Goal: Transaction & Acquisition: Purchase product/service

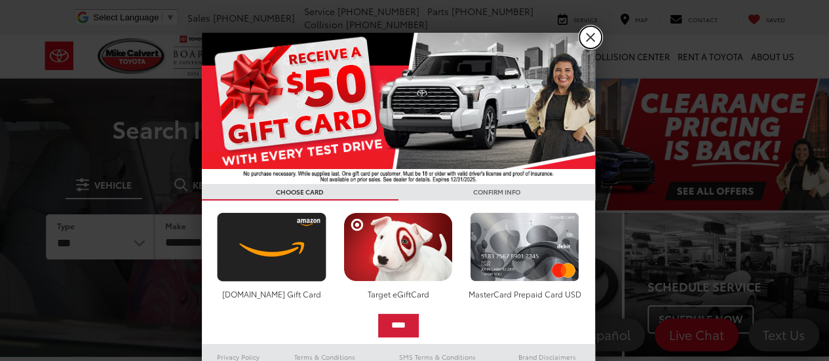
click at [585, 43] on link "X" at bounding box center [590, 37] width 22 height 22
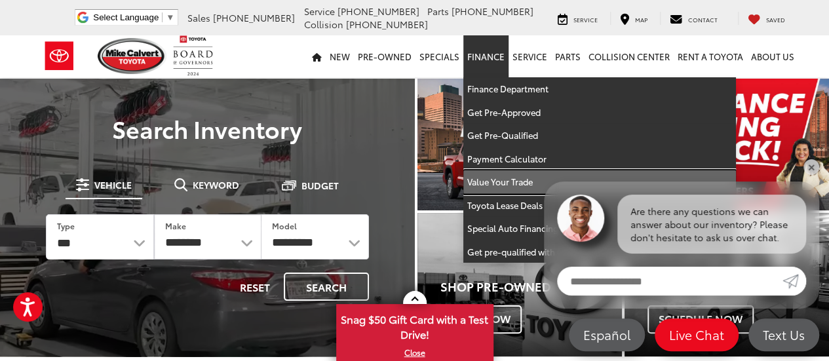
click at [500, 178] on link "Value Your Trade" at bounding box center [599, 182] width 273 height 24
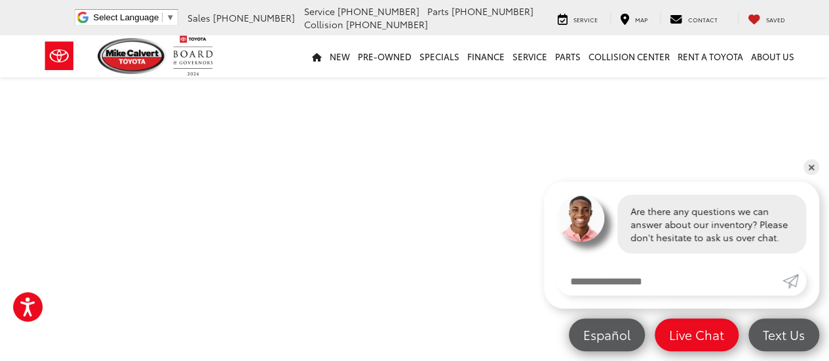
scroll to position [435, 0]
click at [818, 169] on section "Value Your Trade" at bounding box center [414, 56] width 829 height 850
click at [811, 170] on link "✕" at bounding box center [811, 167] width 16 height 16
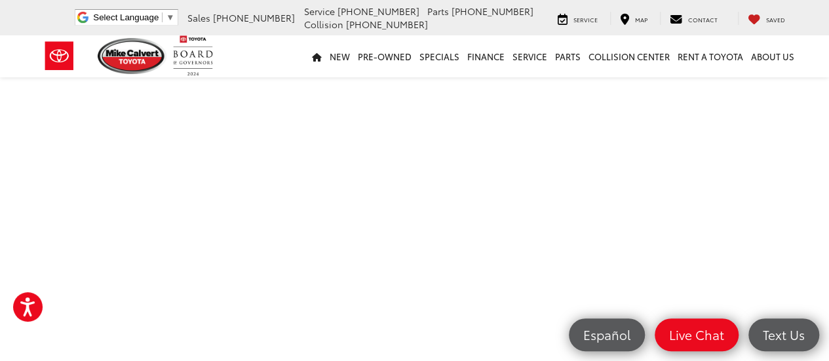
scroll to position [442, 0]
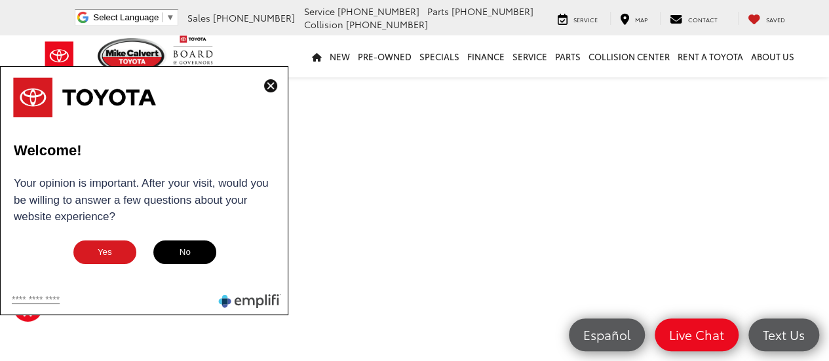
click at [271, 86] on img at bounding box center [270, 85] width 13 height 13
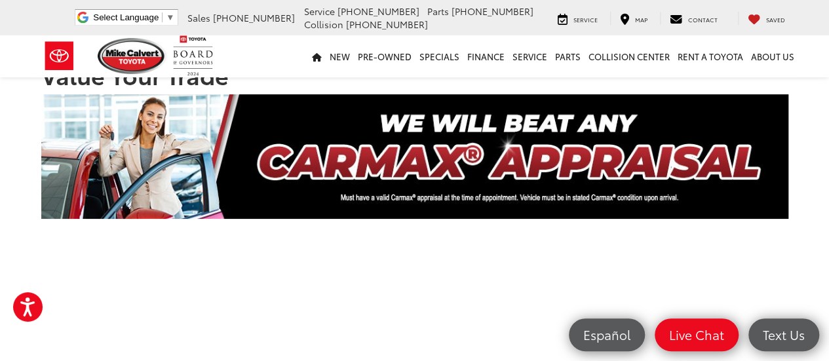
scroll to position [0, 0]
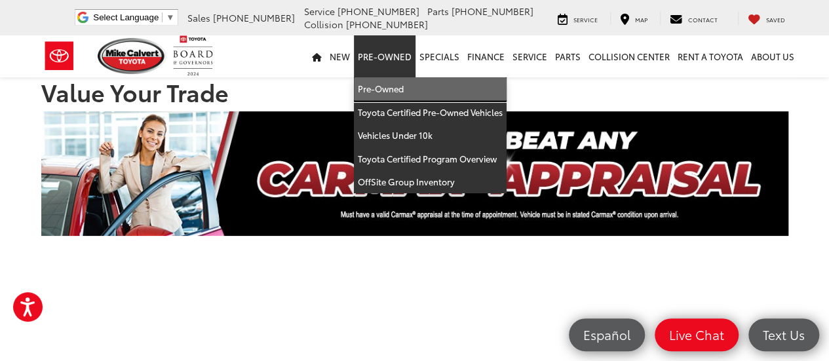
click at [378, 90] on link "Pre-Owned" at bounding box center [430, 89] width 153 height 24
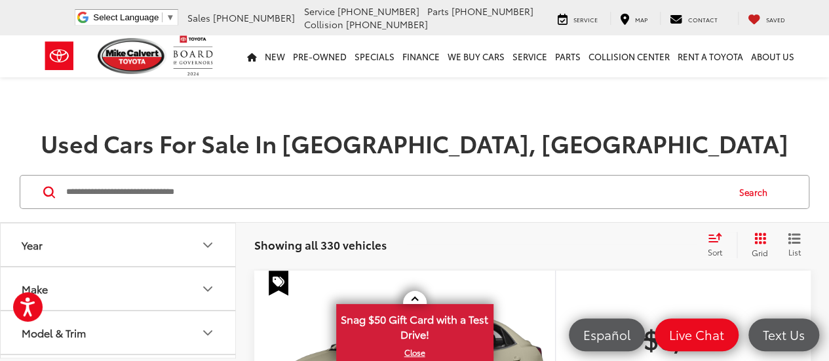
click at [235, 198] on input "Search by Make, Model, or Keyword" at bounding box center [396, 191] width 662 height 31
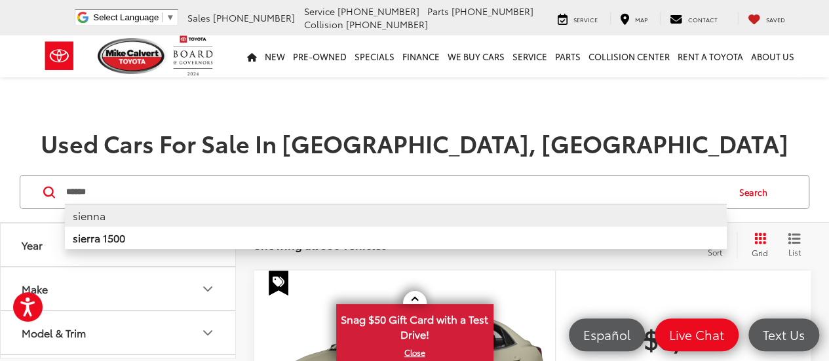
type input "******"
click at [111, 214] on li "sienna" at bounding box center [396, 215] width 662 height 23
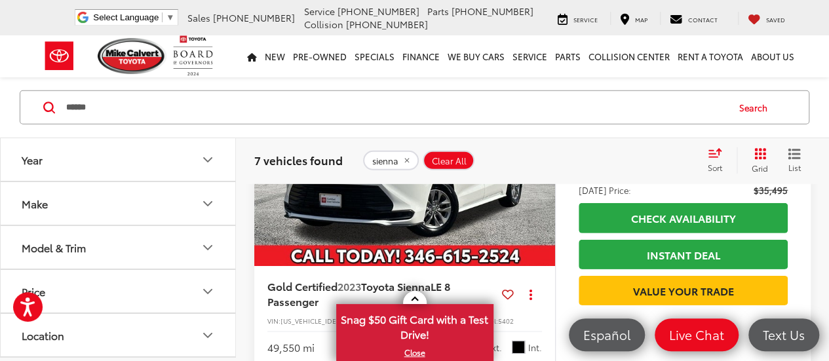
scroll to position [1900, 0]
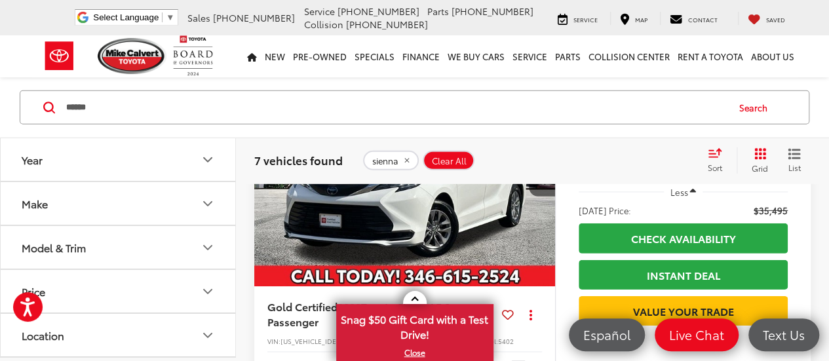
click at [438, 227] on img "2023 Toyota Sienna LE 8 Passenger 0" at bounding box center [405, 173] width 303 height 227
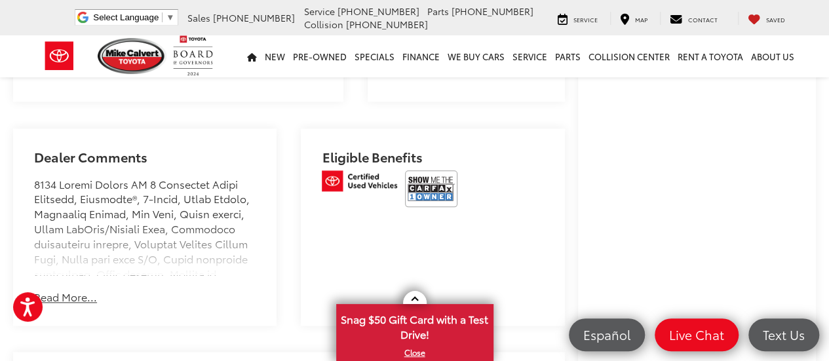
scroll to position [721, 0]
click at [413, 206] on img at bounding box center [431, 188] width 52 height 37
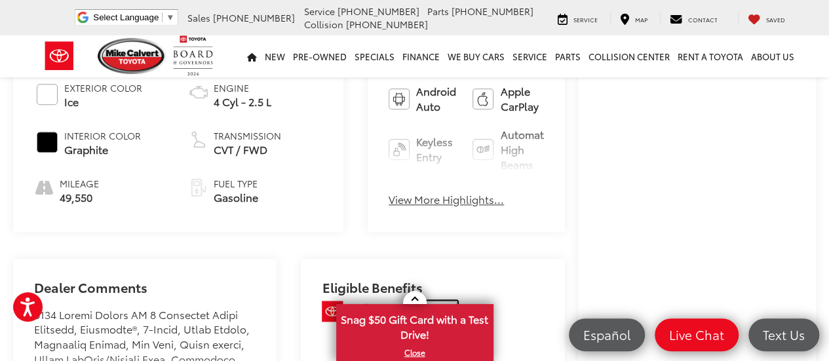
scroll to position [655, 0]
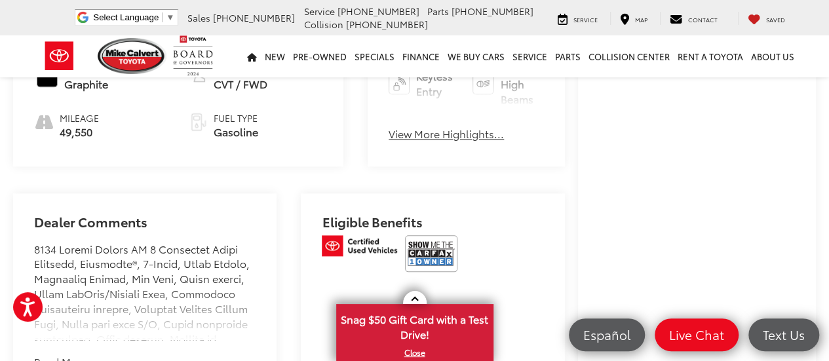
click at [544, 202] on div "Mike Calvert Toyota Used Vehicles 2023 Toyota Sienna LE 8 Passenger Confirm Ava…" at bounding box center [414, 317] width 829 height 1814
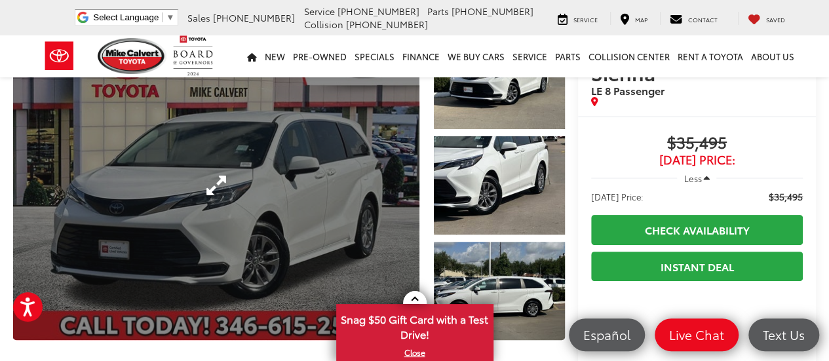
scroll to position [0, 0]
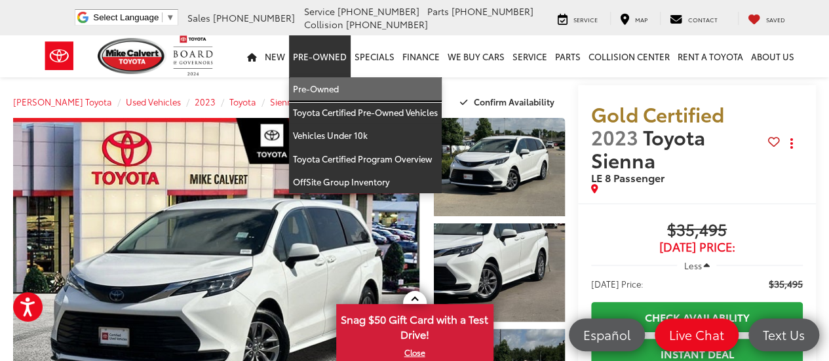
click at [321, 87] on link "Pre-Owned" at bounding box center [365, 89] width 153 height 24
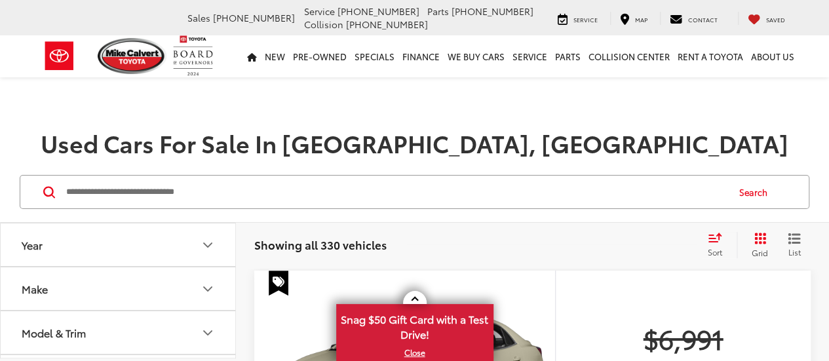
click at [123, 189] on input "Search by Make, Model, or Keyword" at bounding box center [396, 191] width 662 height 31
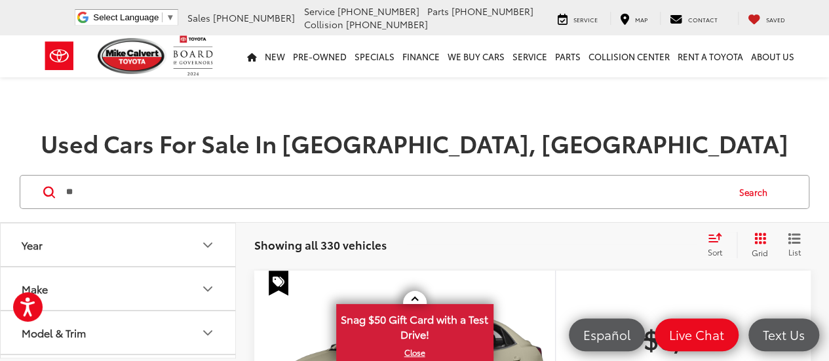
type input "*"
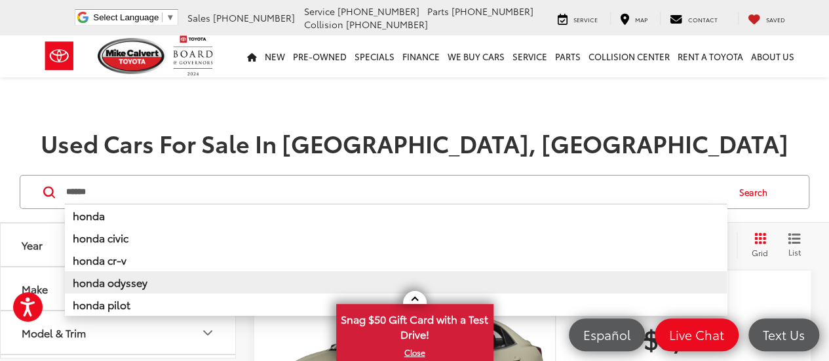
click at [104, 281] on b "honda odyssey" at bounding box center [110, 281] width 75 height 15
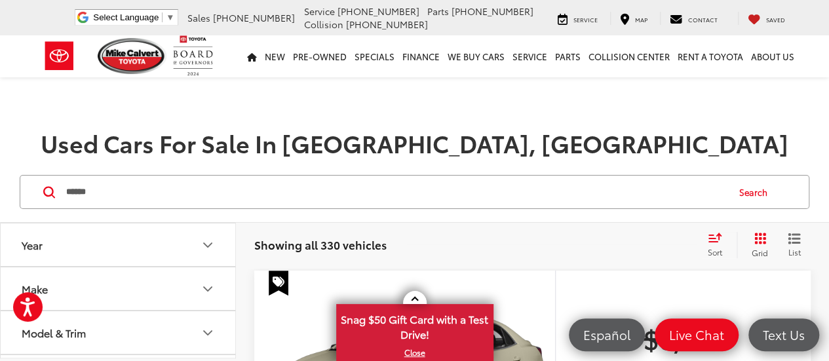
type input "**********"
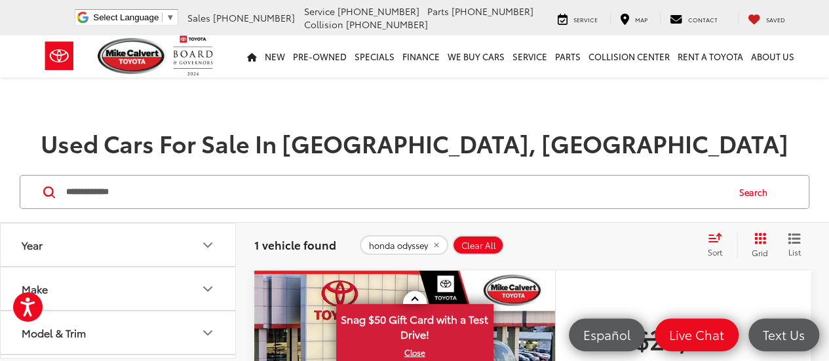
click at [141, 192] on input "**********" at bounding box center [396, 191] width 662 height 31
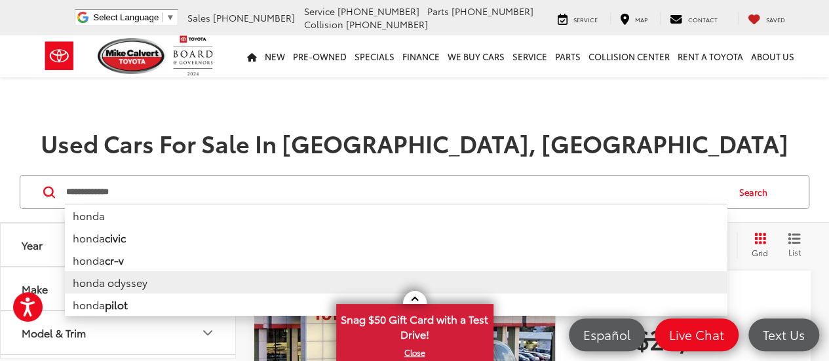
click at [141, 193] on input "**********" at bounding box center [396, 191] width 662 height 31
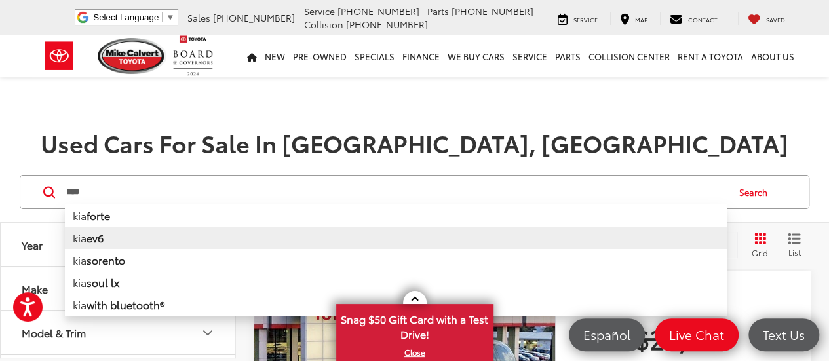
scroll to position [66, 0]
click at [130, 242] on li "kia sorento" at bounding box center [396, 239] width 662 height 22
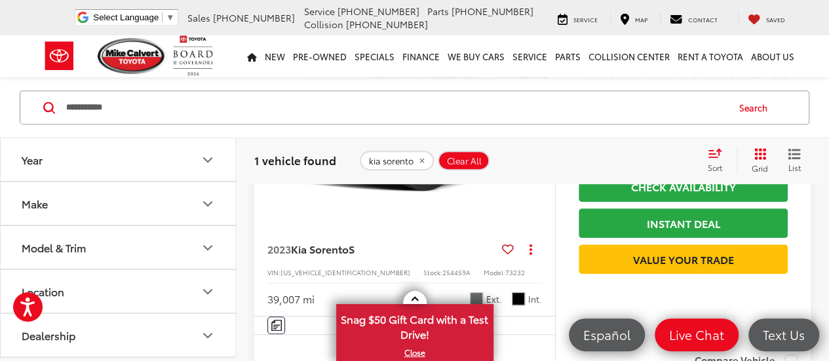
scroll to position [197, 0]
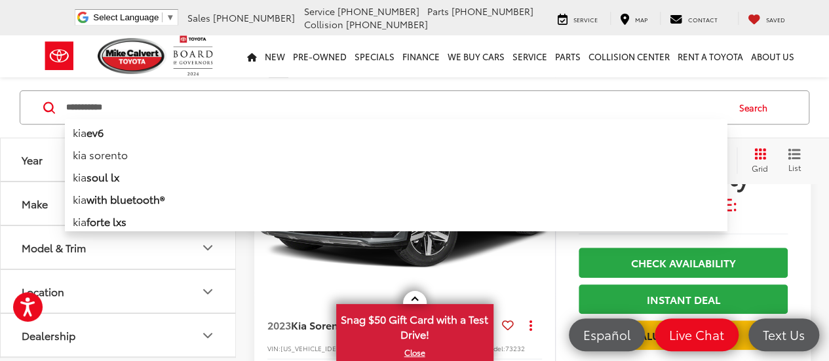
click at [105, 102] on input "**********" at bounding box center [396, 107] width 662 height 31
type input "*"
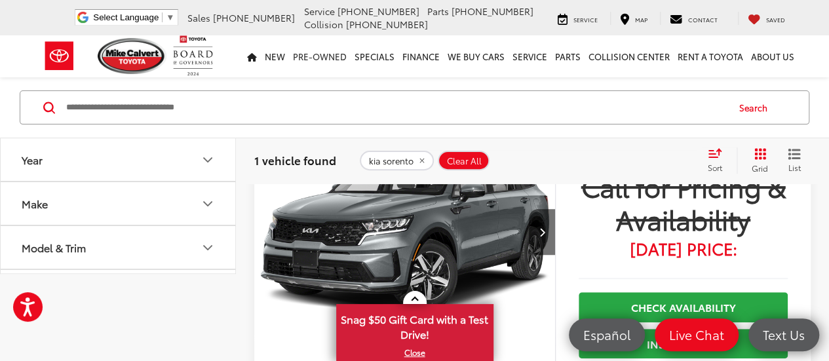
scroll to position [0, 0]
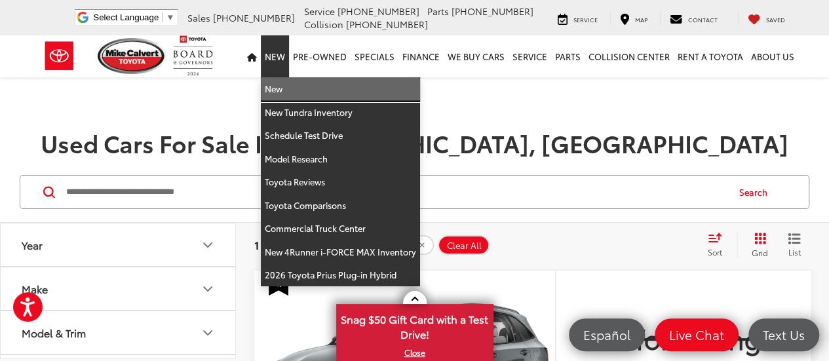
click at [285, 88] on link "New" at bounding box center [340, 89] width 159 height 24
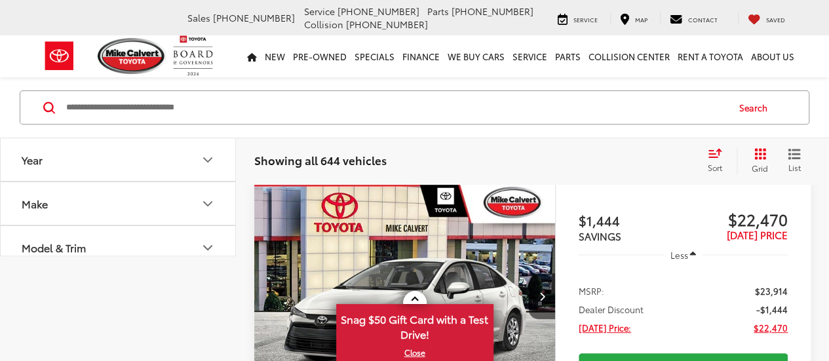
scroll to position [66, 0]
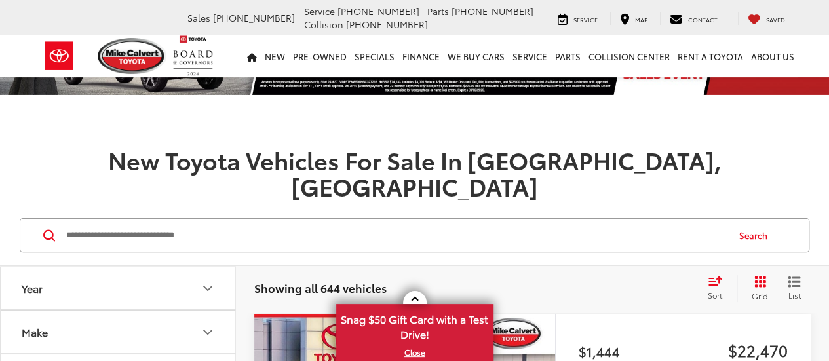
click at [148, 219] on input "Search by Make, Model, or Keyword" at bounding box center [396, 234] width 662 height 31
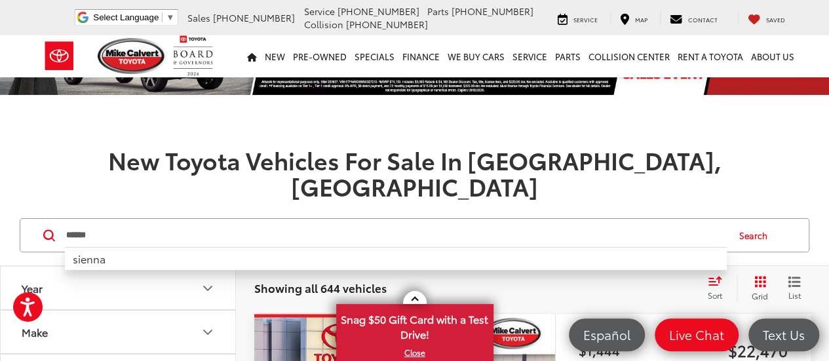
scroll to position [0, 0]
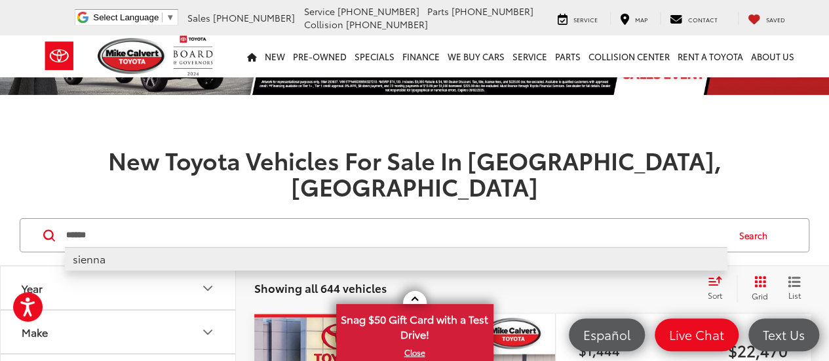
type input "******"
click at [131, 247] on li "sienna" at bounding box center [396, 258] width 662 height 23
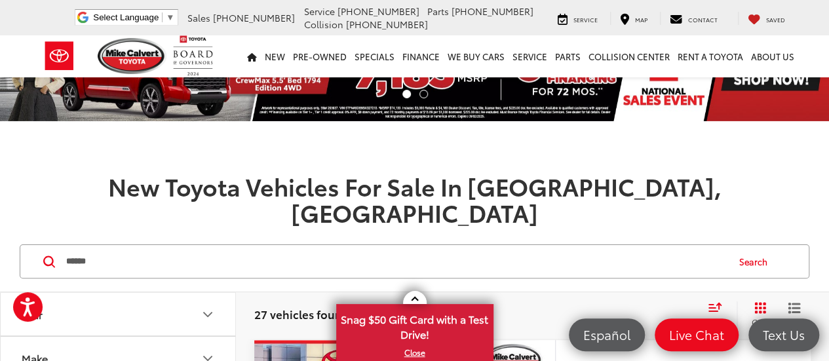
scroll to position [69, 0]
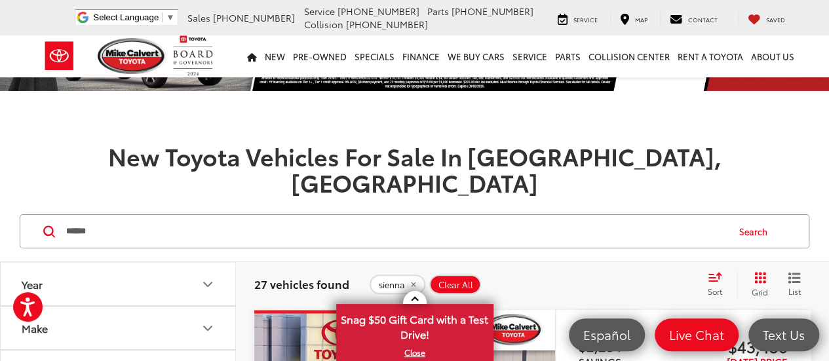
click at [714, 273] on icon "Select sort value" at bounding box center [715, 277] width 12 height 8
click at [649, 333] on span "Low to High" at bounding box center [672, 340] width 59 height 15
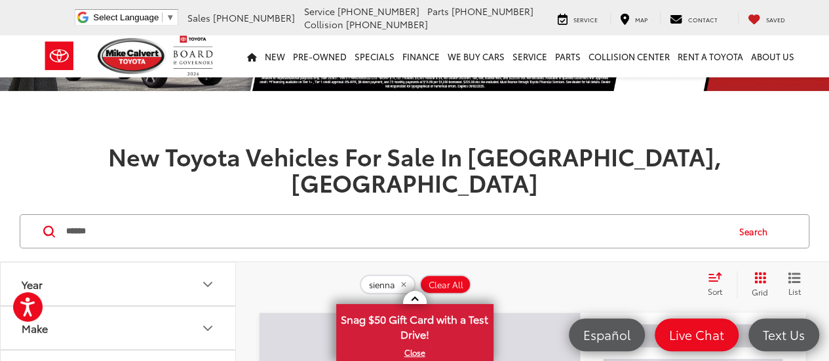
click at [806, 140] on div "New Toyota Vehicles For Sale In [GEOGRAPHIC_DATA], [GEOGRAPHIC_DATA]" at bounding box center [414, 149] width 829 height 91
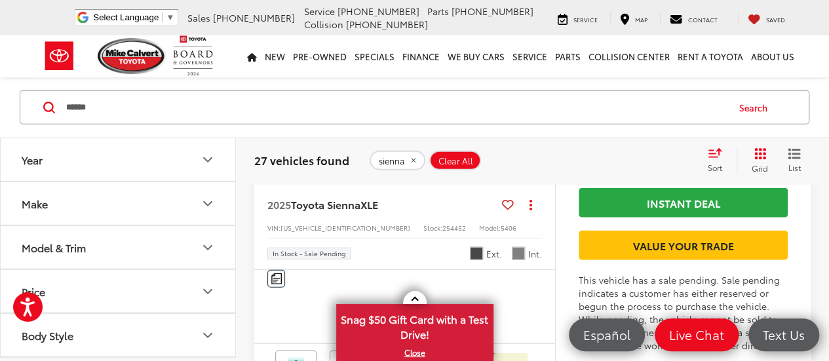
scroll to position [1838, 0]
